Goal: Task Accomplishment & Management: Manage account settings

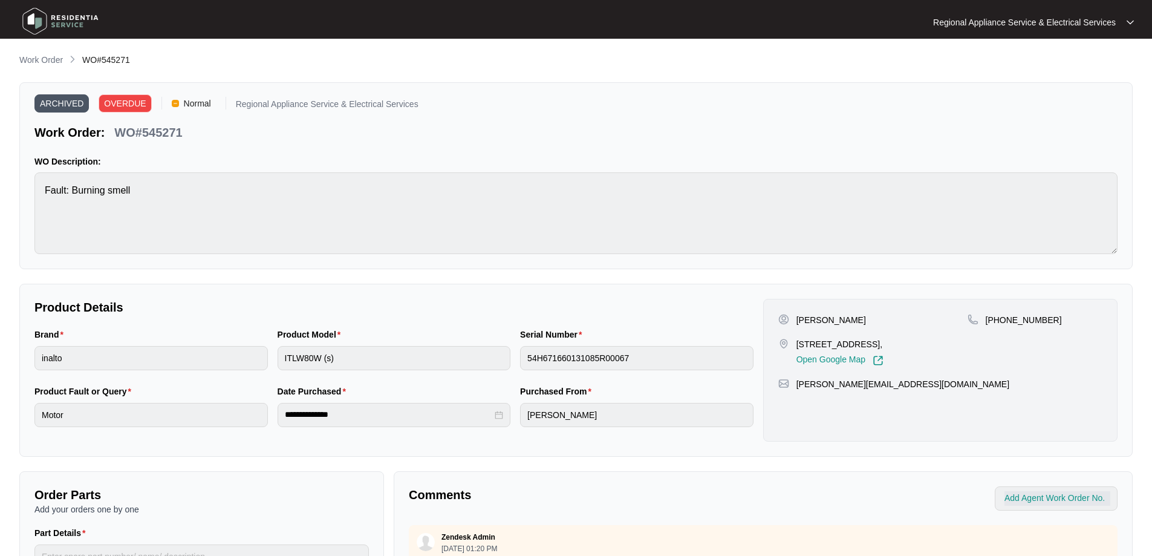
click at [31, 22] on img at bounding box center [60, 21] width 85 height 36
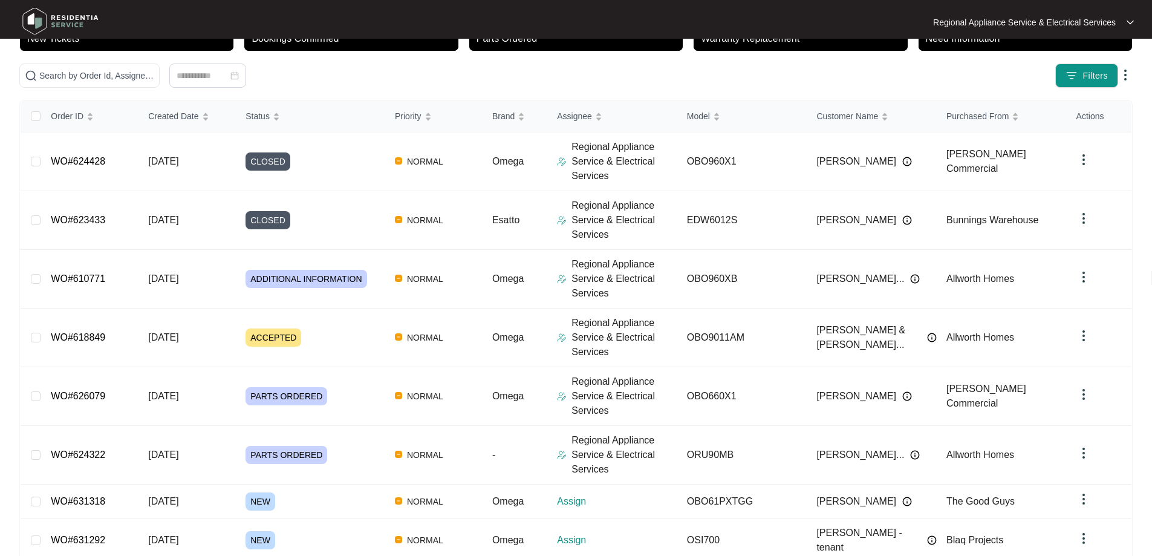
scroll to position [181, 0]
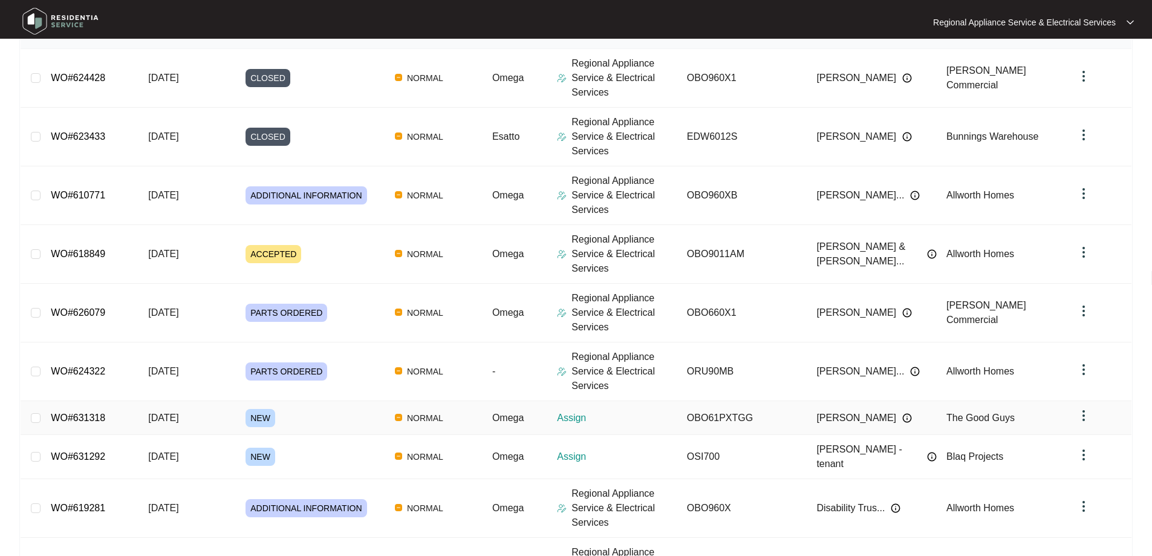
click at [68, 417] on link "WO#631318" at bounding box center [78, 418] width 54 height 10
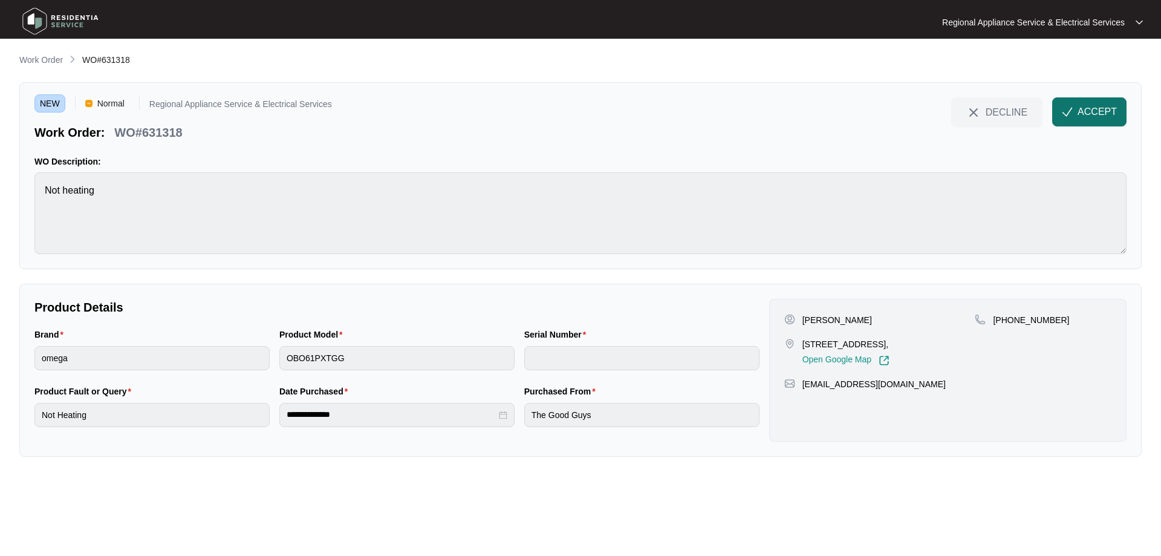
click at [1103, 110] on span "ACCEPT" at bounding box center [1097, 112] width 39 height 15
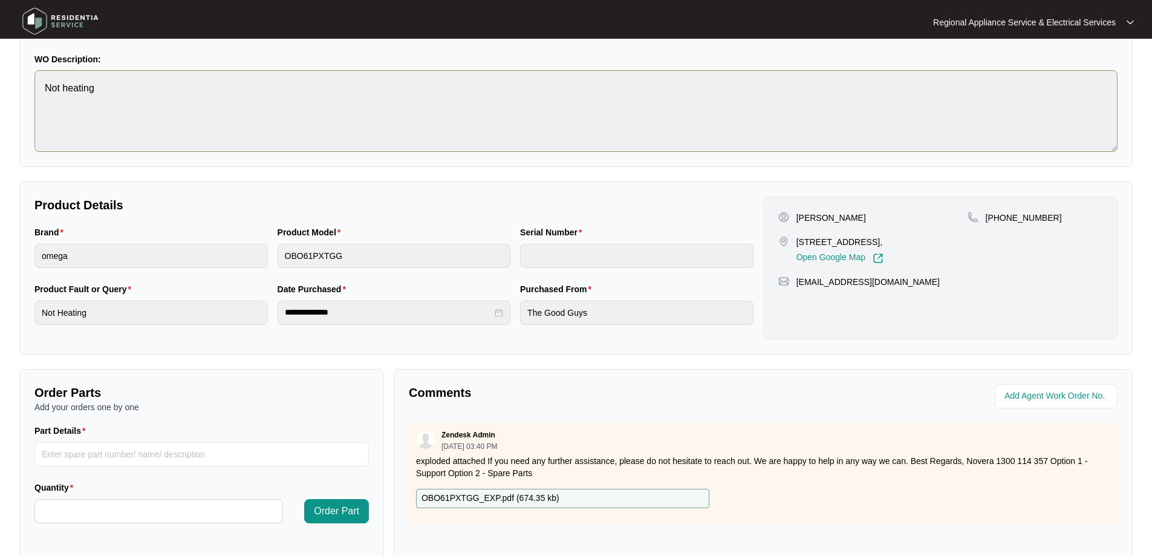
scroll to position [181, 0]
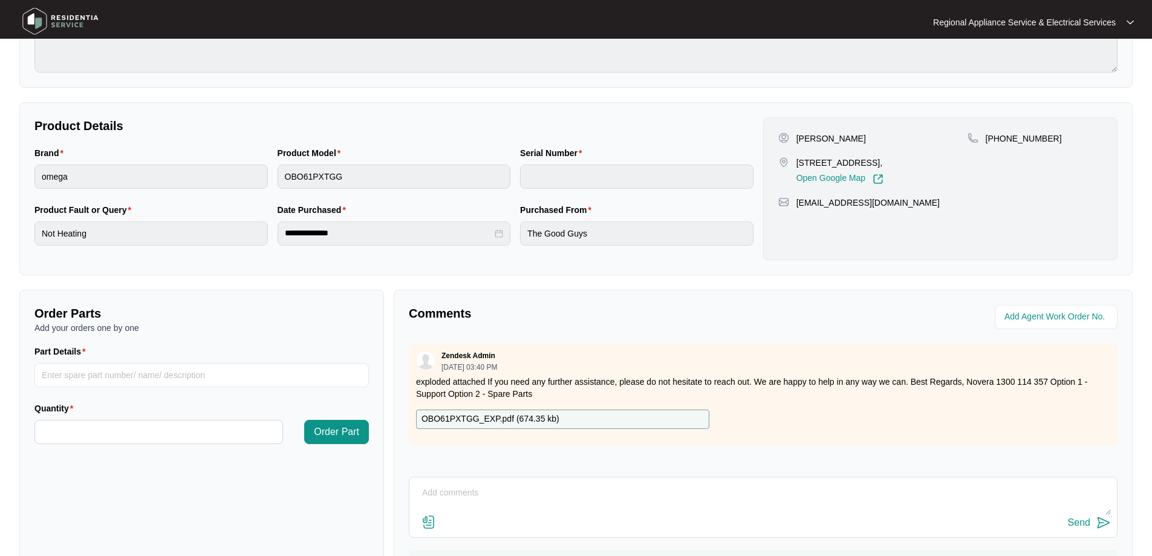
click at [560, 420] on div "OBO61PXTGG_EXP.pdf ( 674.35 kb )" at bounding box center [562, 419] width 293 height 19
click at [612, 126] on p "Product Details" at bounding box center [393, 125] width 719 height 17
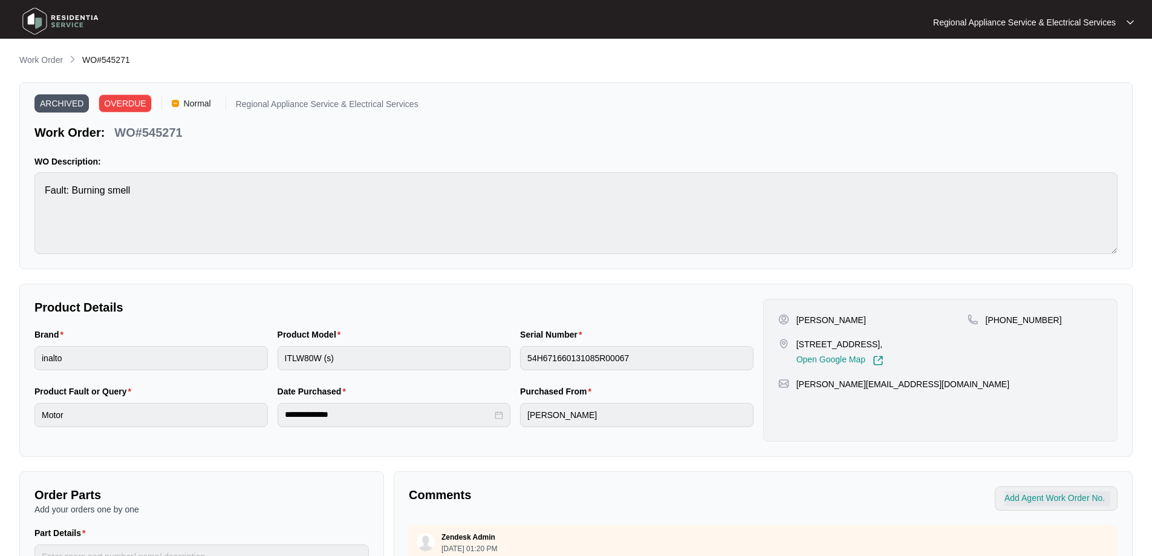
click at [40, 19] on img at bounding box center [60, 21] width 85 height 36
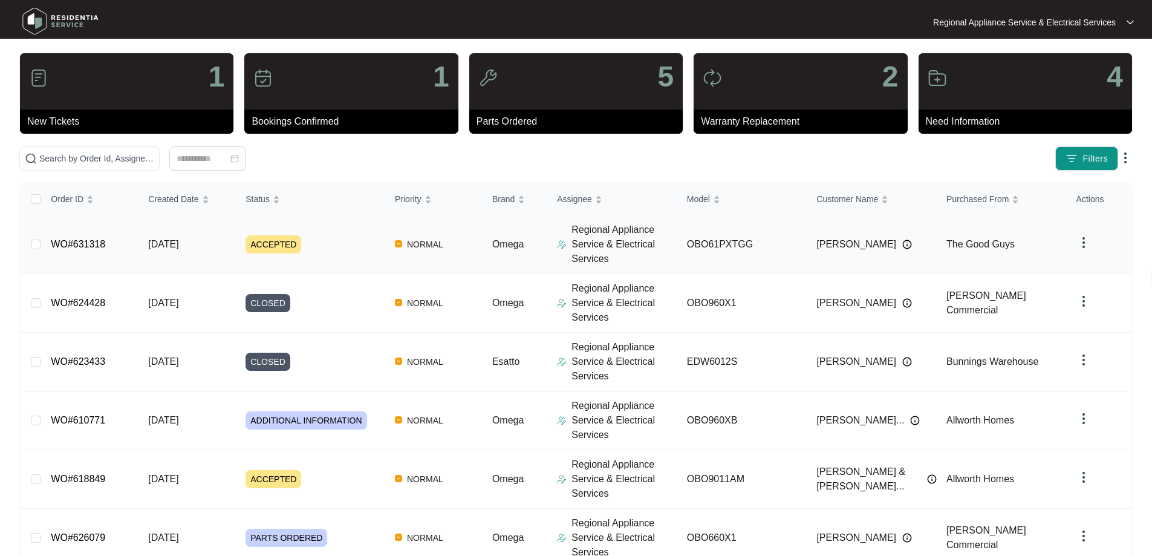
scroll to position [242, 0]
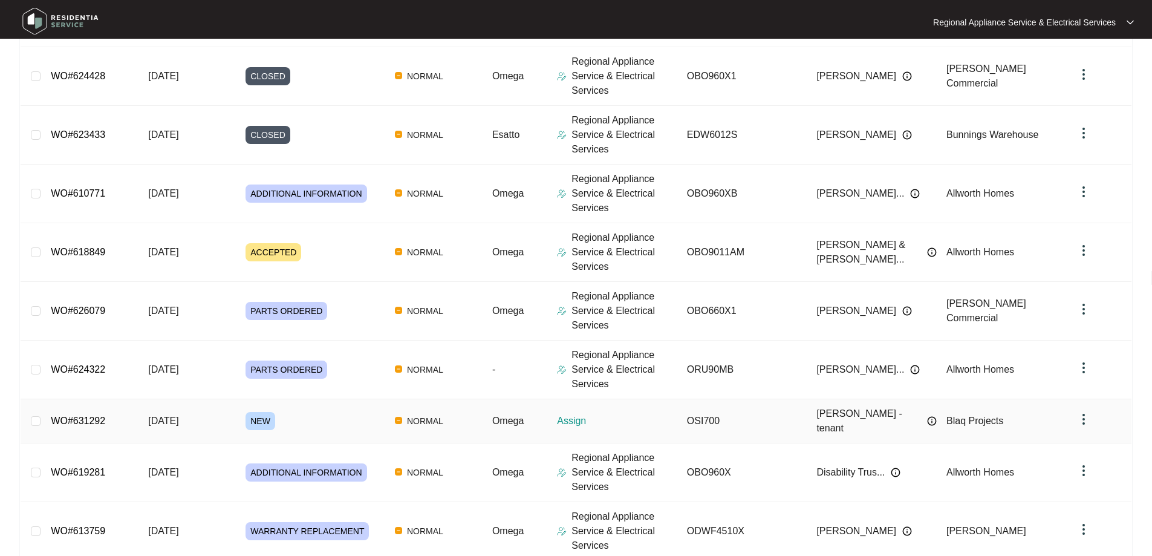
click at [155, 417] on span "[DATE]" at bounding box center [163, 421] width 30 height 10
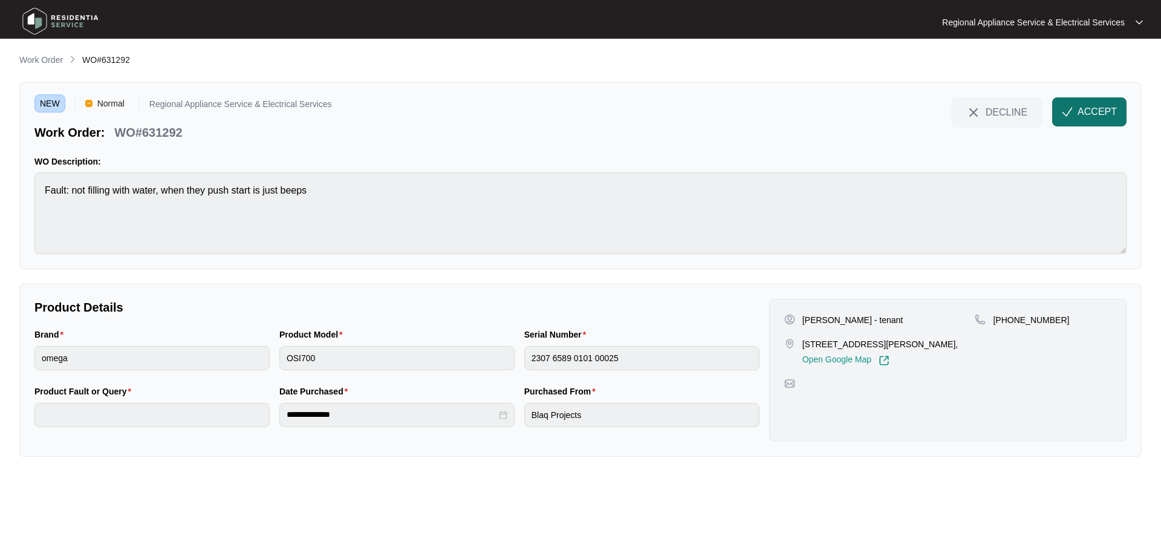
click at [1101, 110] on span "ACCEPT" at bounding box center [1097, 112] width 39 height 15
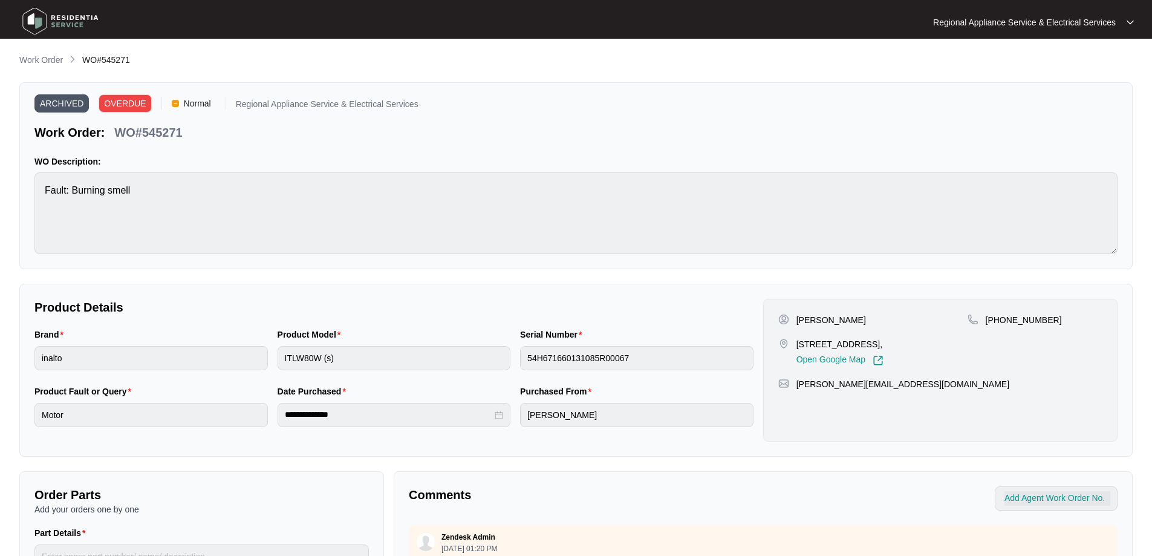
click at [36, 24] on img at bounding box center [60, 21] width 85 height 36
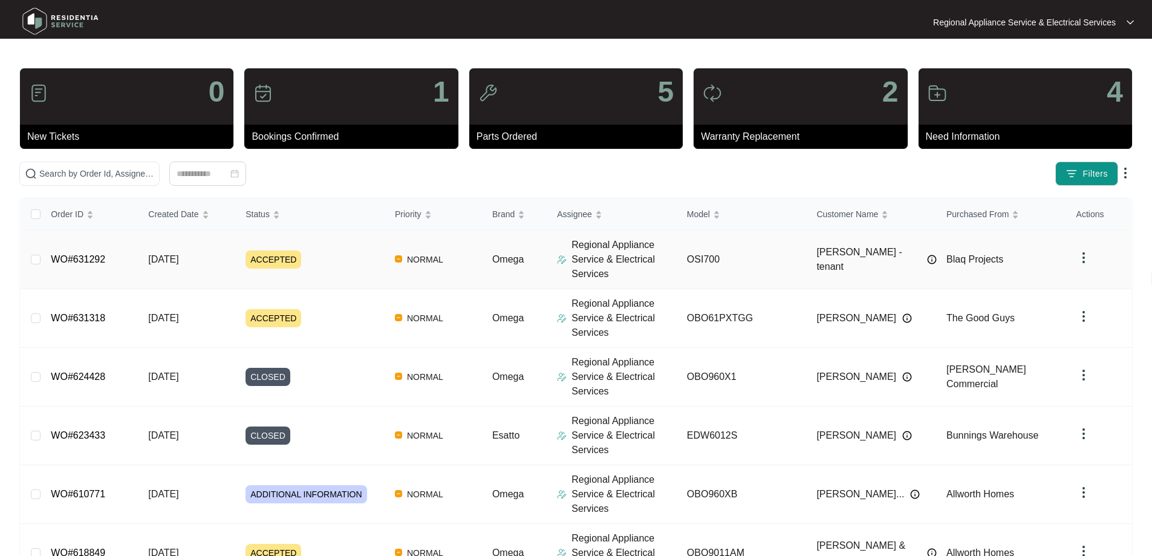
click at [242, 266] on td "ACCEPTED" at bounding box center [310, 259] width 149 height 59
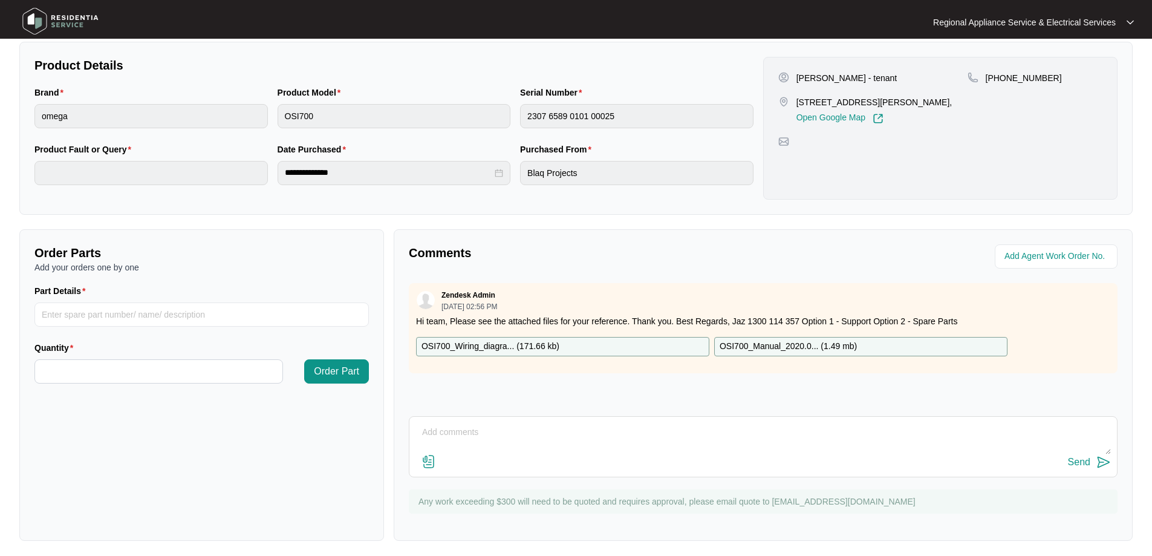
scroll to position [247, 0]
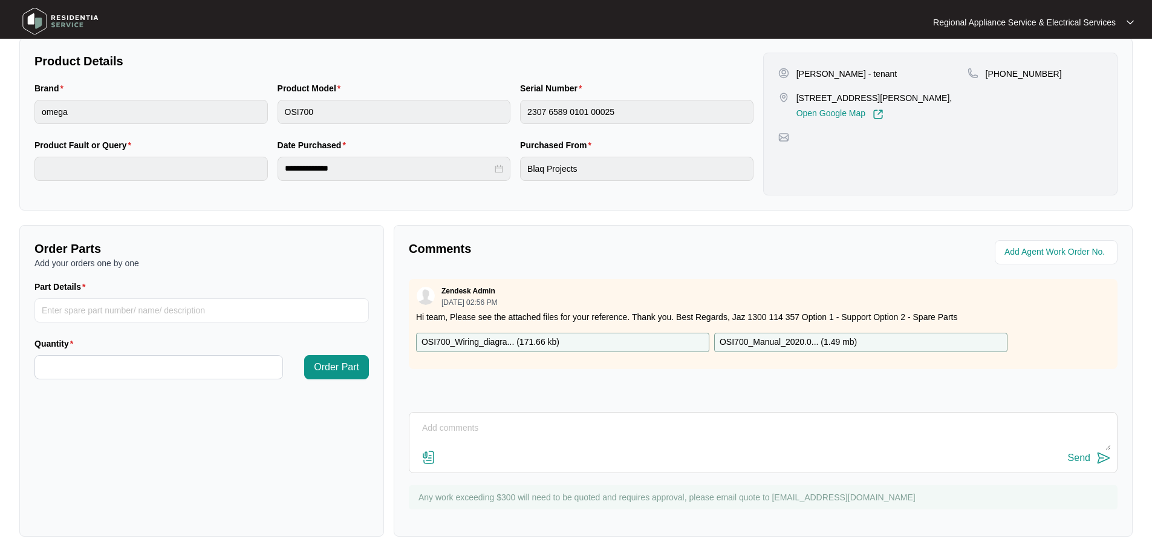
click at [509, 342] on p "OSI700_Wiring_diagra... ( 171.66 kb )" at bounding box center [491, 342] width 138 height 13
